Goal: Find specific page/section: Find specific page/section

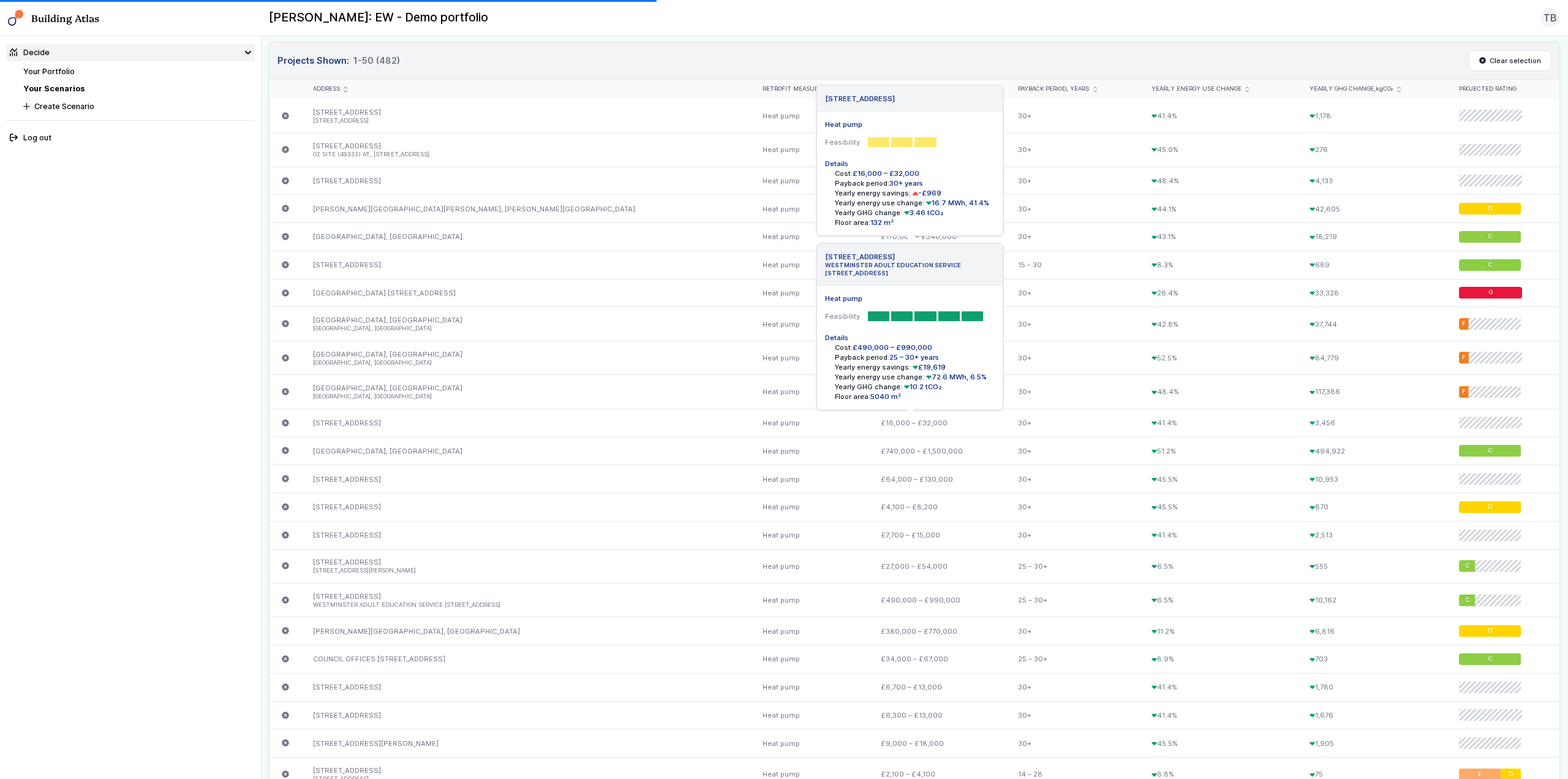
scroll to position [736, 0]
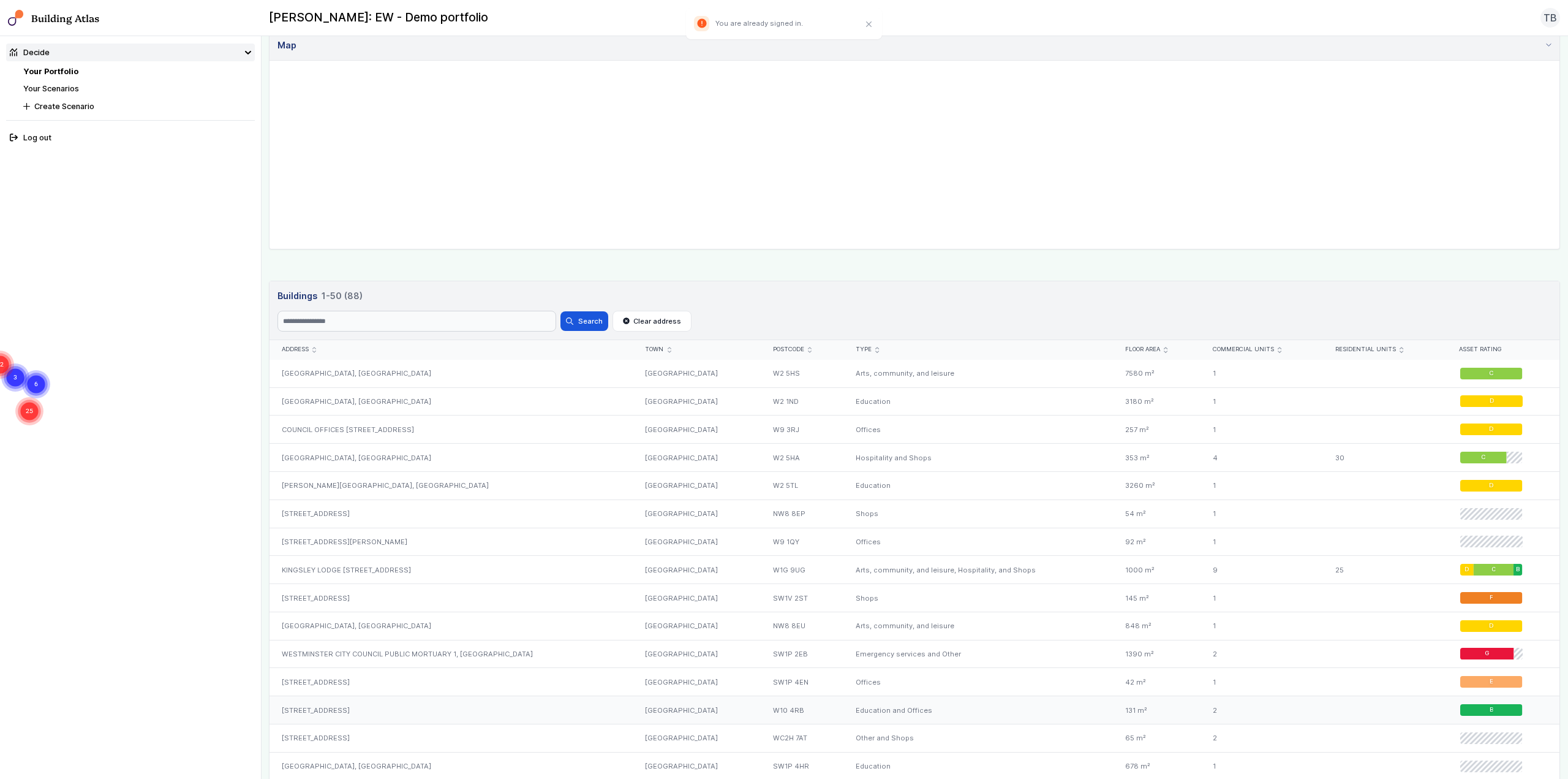
scroll to position [368, 0]
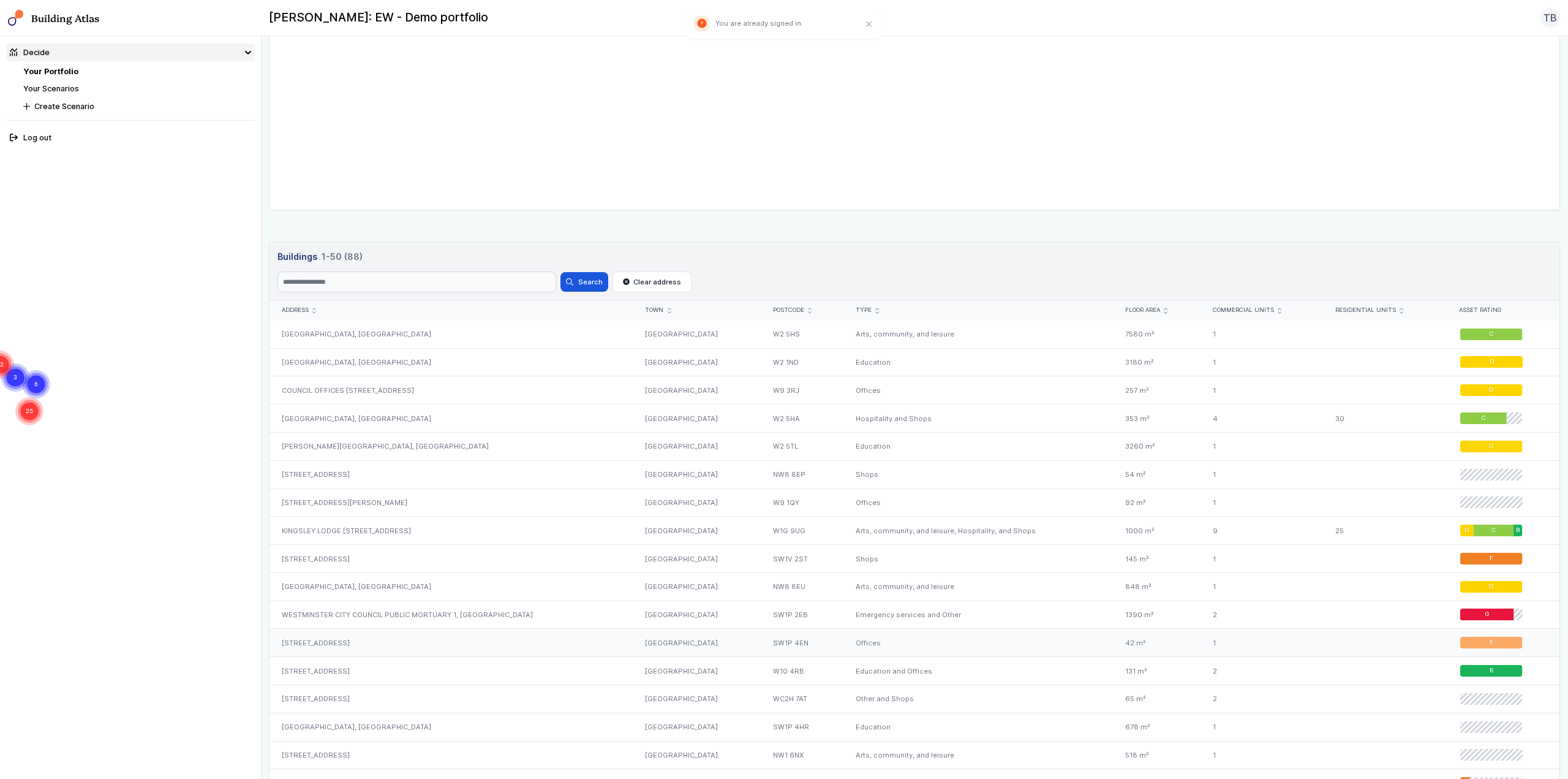
click at [844, 642] on div "Offices" at bounding box center [979, 643] width 269 height 28
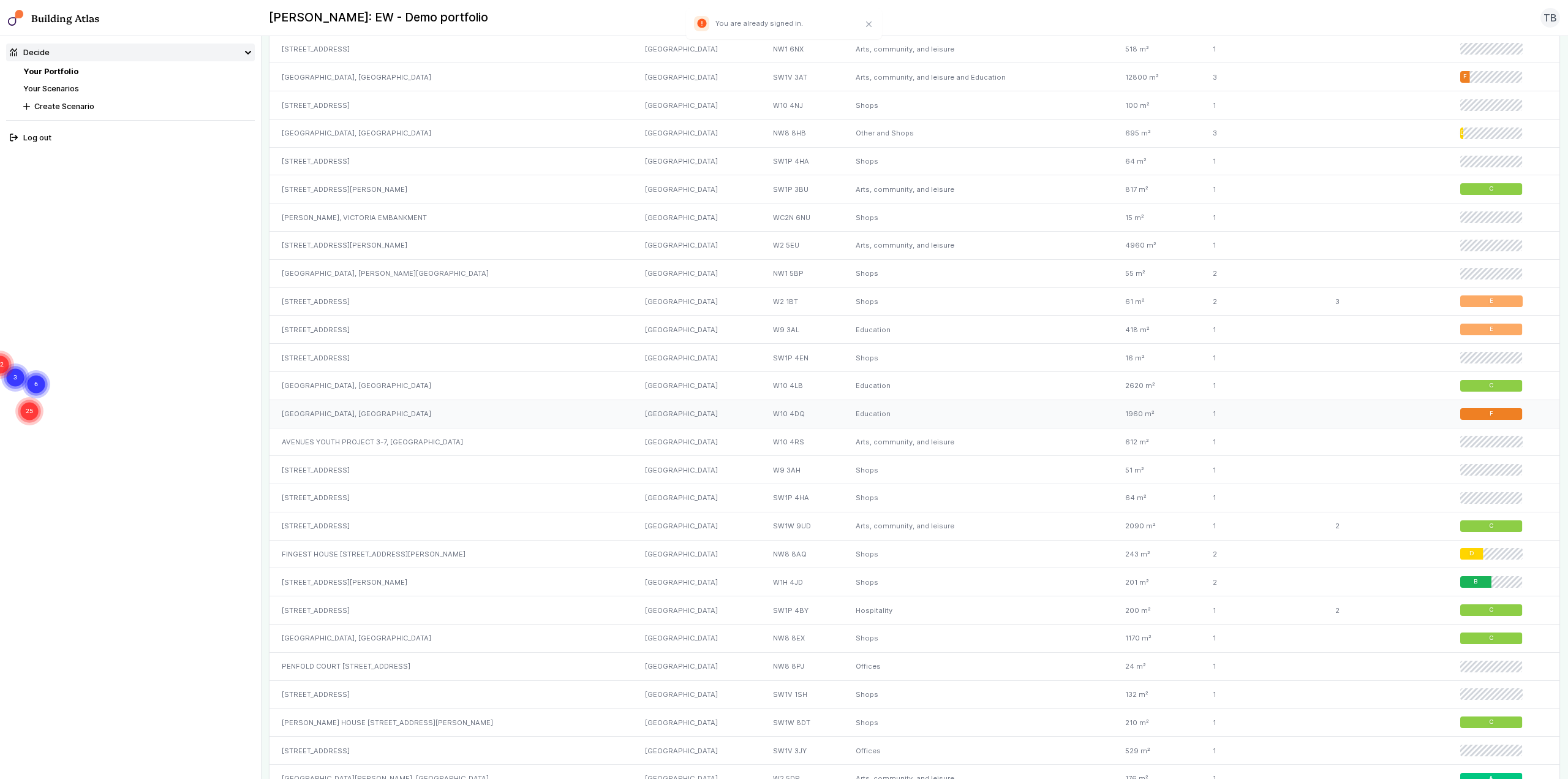
scroll to position [1103, 0]
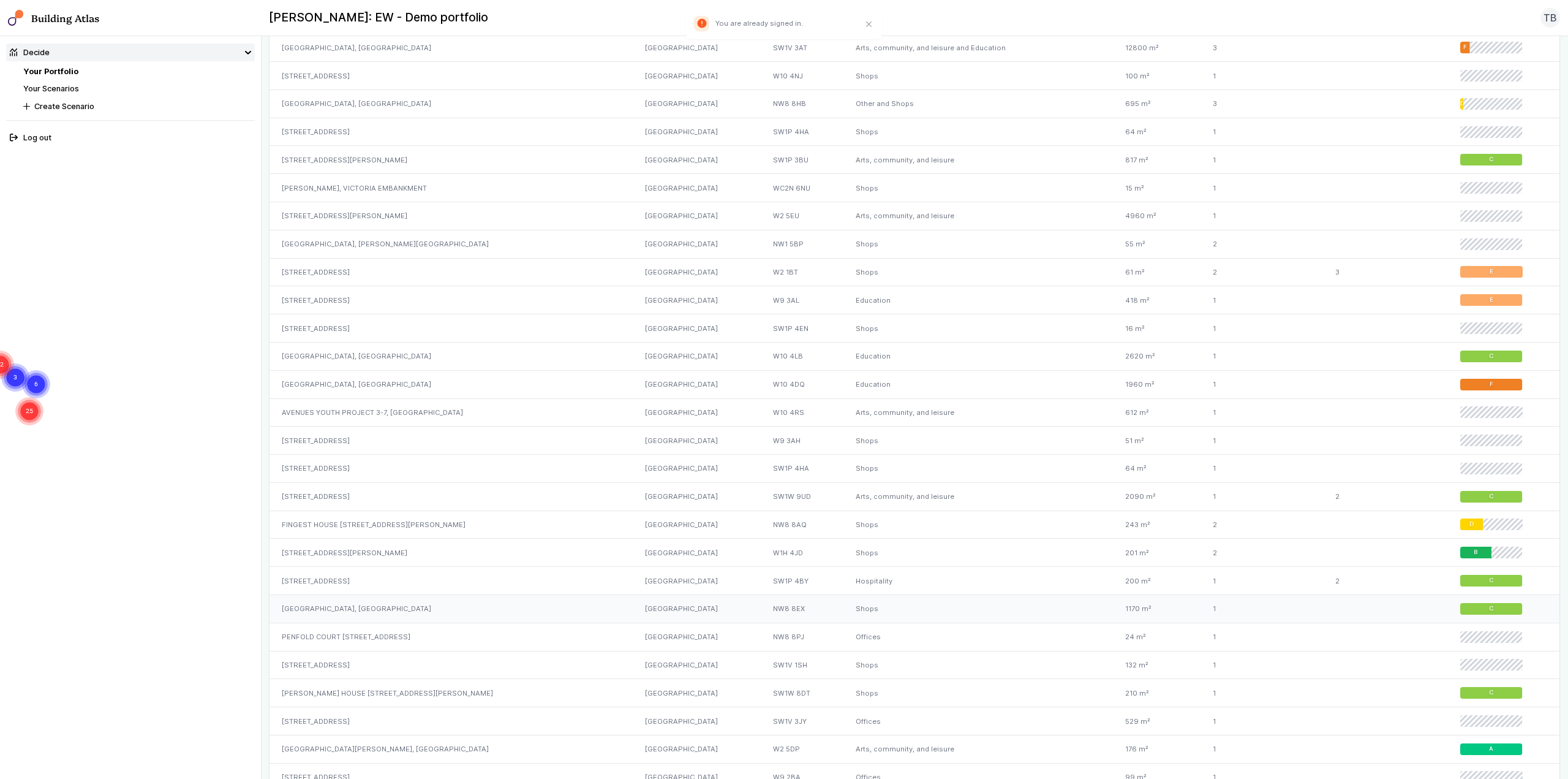
click at [991, 606] on div "Shops" at bounding box center [979, 609] width 269 height 28
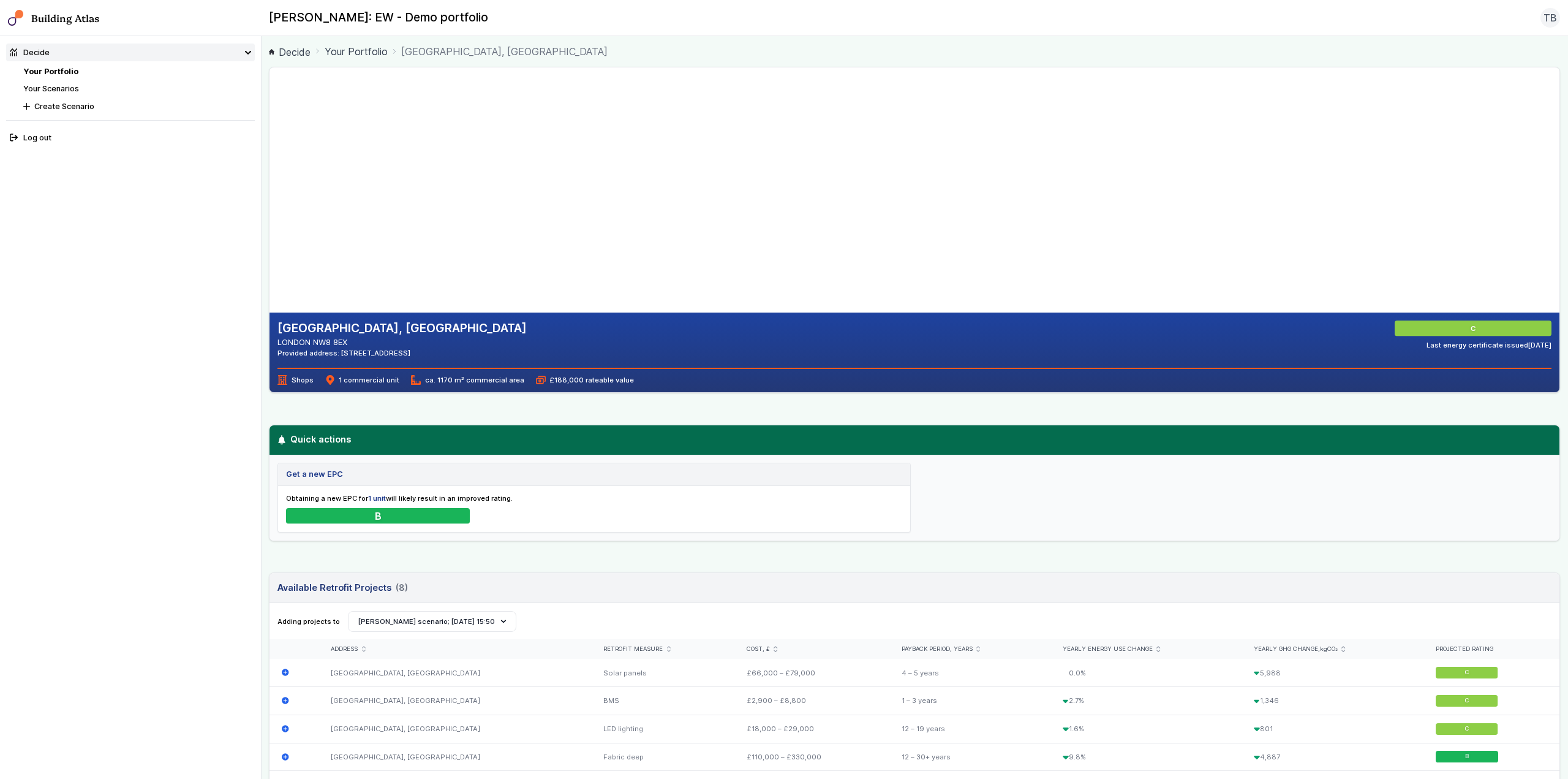
click at [72, 88] on link "Your Scenarios" at bounding box center [51, 89] width 56 height 9
